Goal: Task Accomplishment & Management: Manage account settings

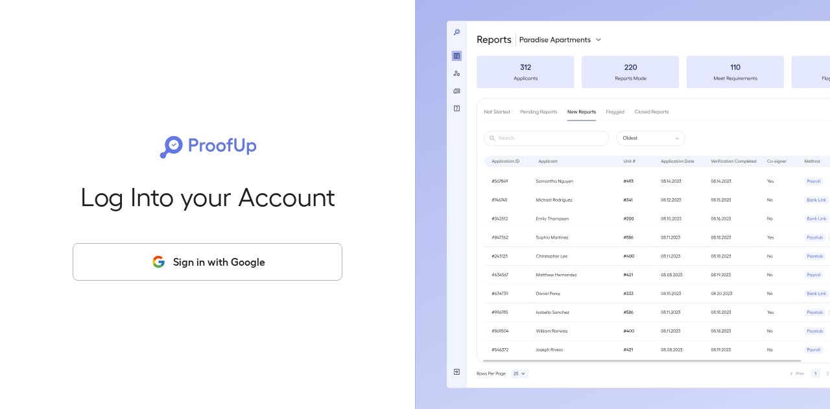
click at [223, 248] on button "Sign in with Google" at bounding box center [208, 262] width 270 height 38
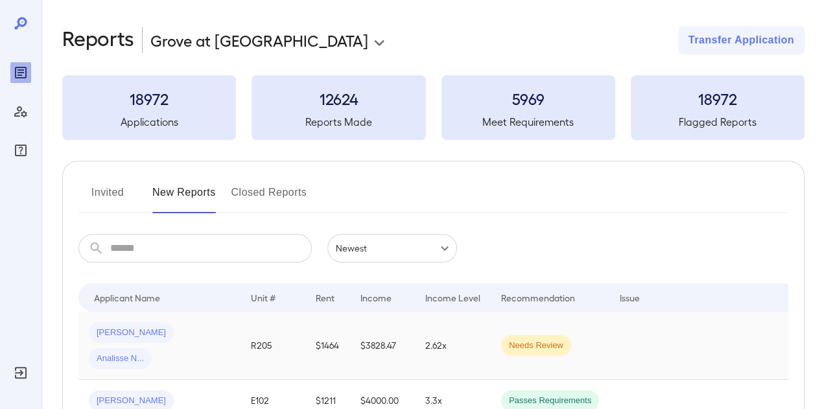
click at [287, 333] on td "R205" at bounding box center [273, 346] width 65 height 68
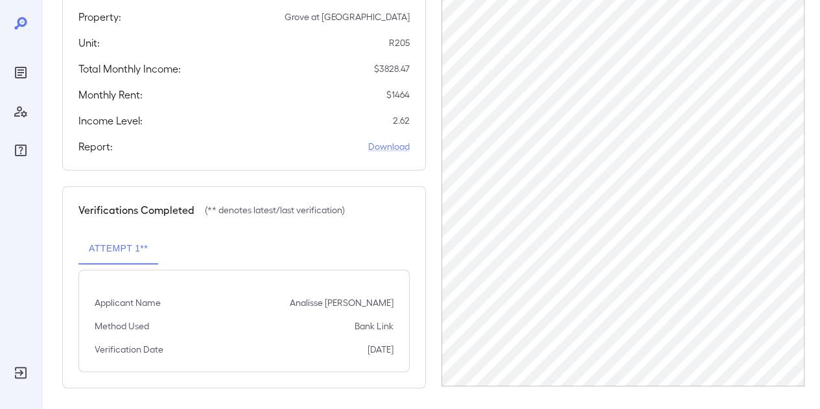
scroll to position [113, 0]
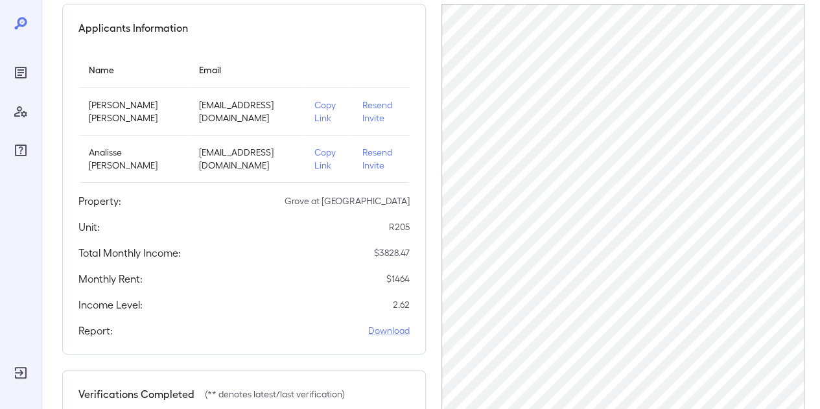
click at [375, 108] on p "Resend Invite" at bounding box center [381, 112] width 37 height 26
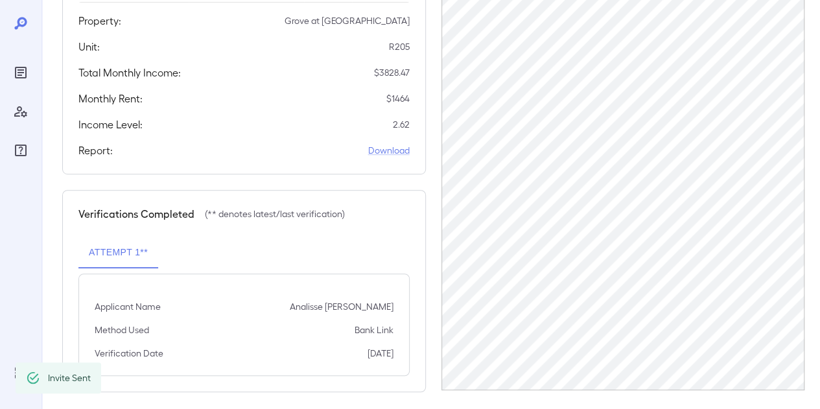
scroll to position [300, 0]
